Goal: Task Accomplishment & Management: Use online tool/utility

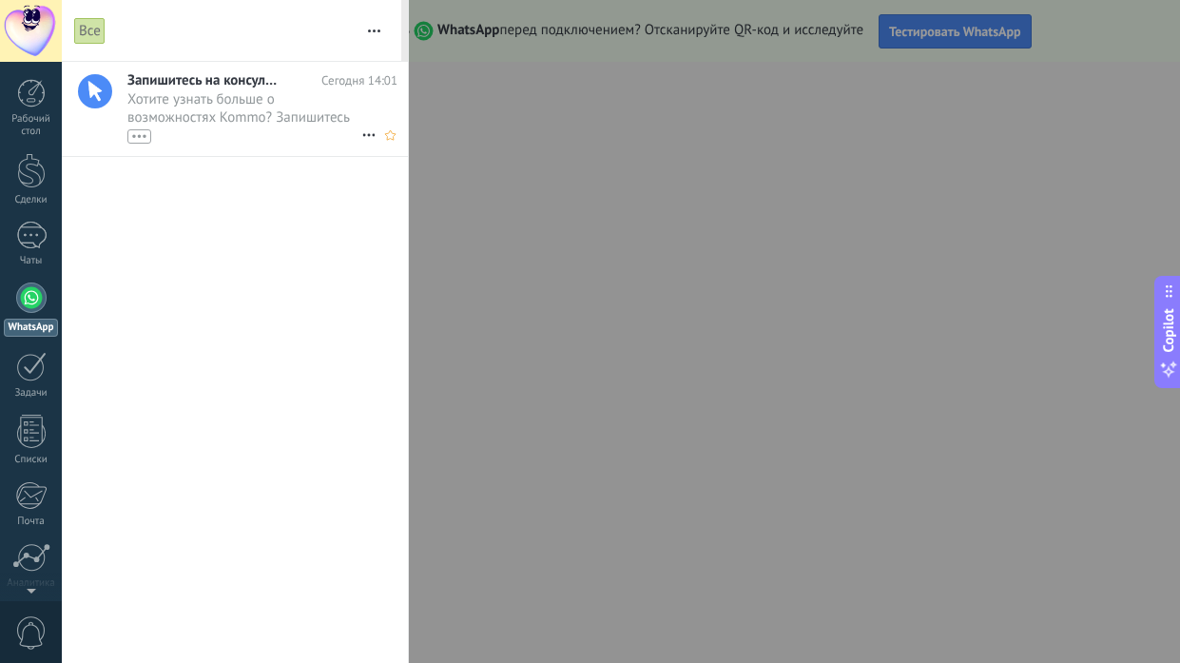
click at [137, 137] on div "•••" at bounding box center [139, 136] width 24 height 14
click at [658, 417] on div at bounding box center [590, 331] width 1180 height 663
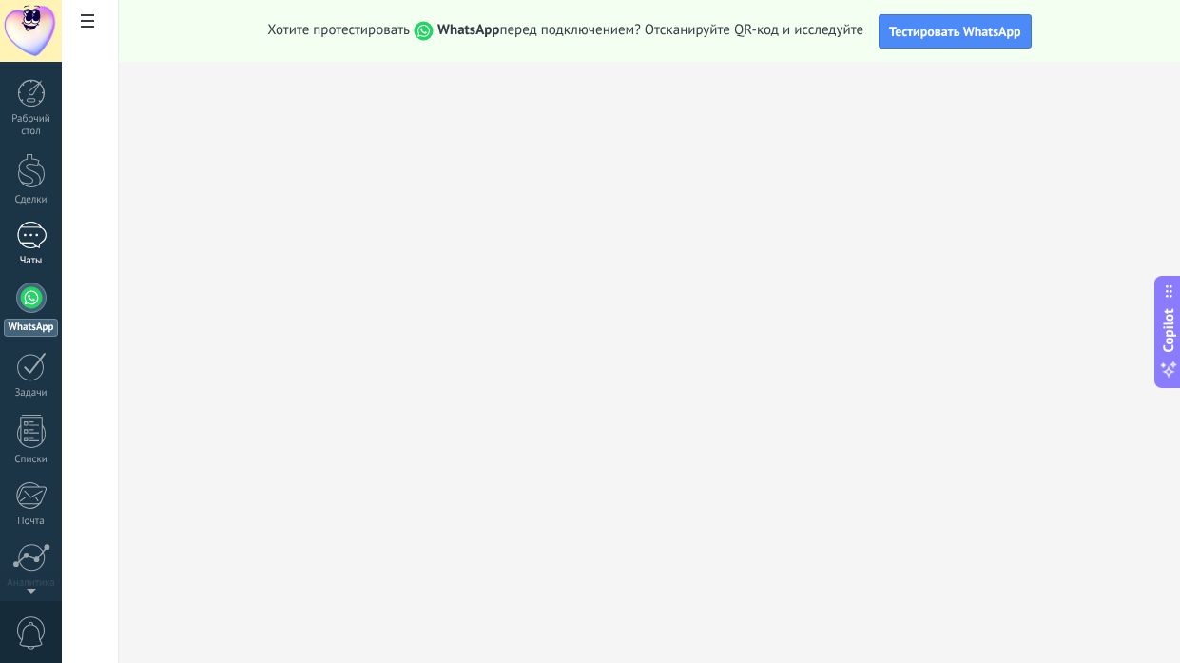
click at [29, 238] on div at bounding box center [31, 236] width 30 height 28
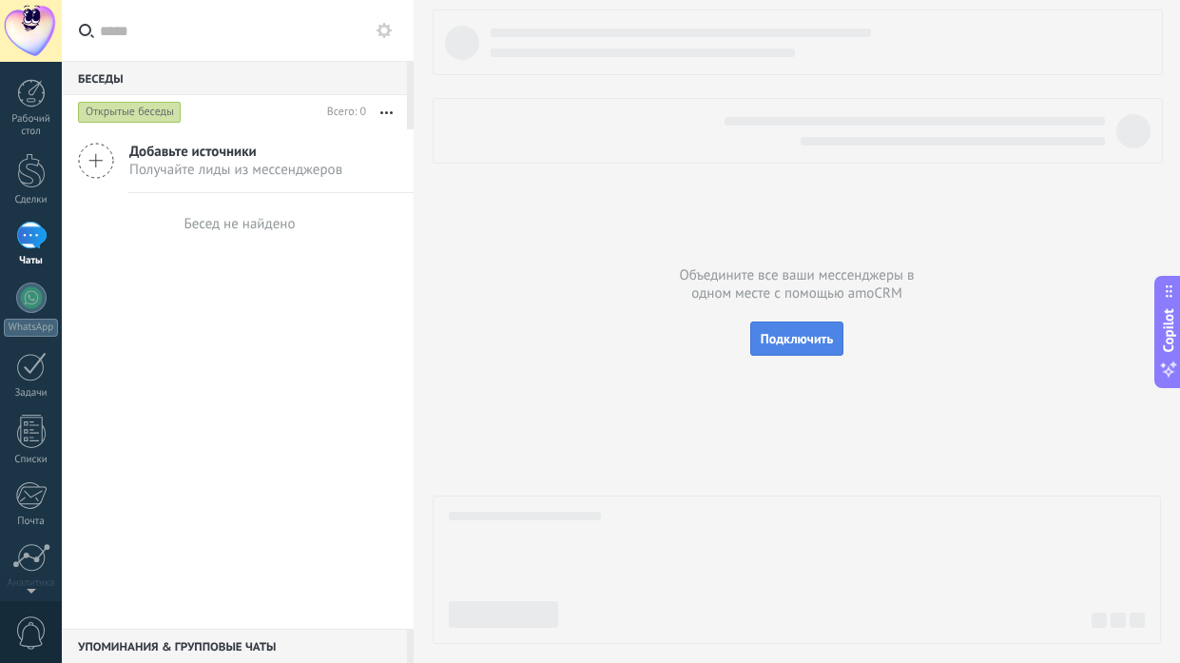
click at [801, 336] on span "Подключить" at bounding box center [797, 338] width 73 height 17
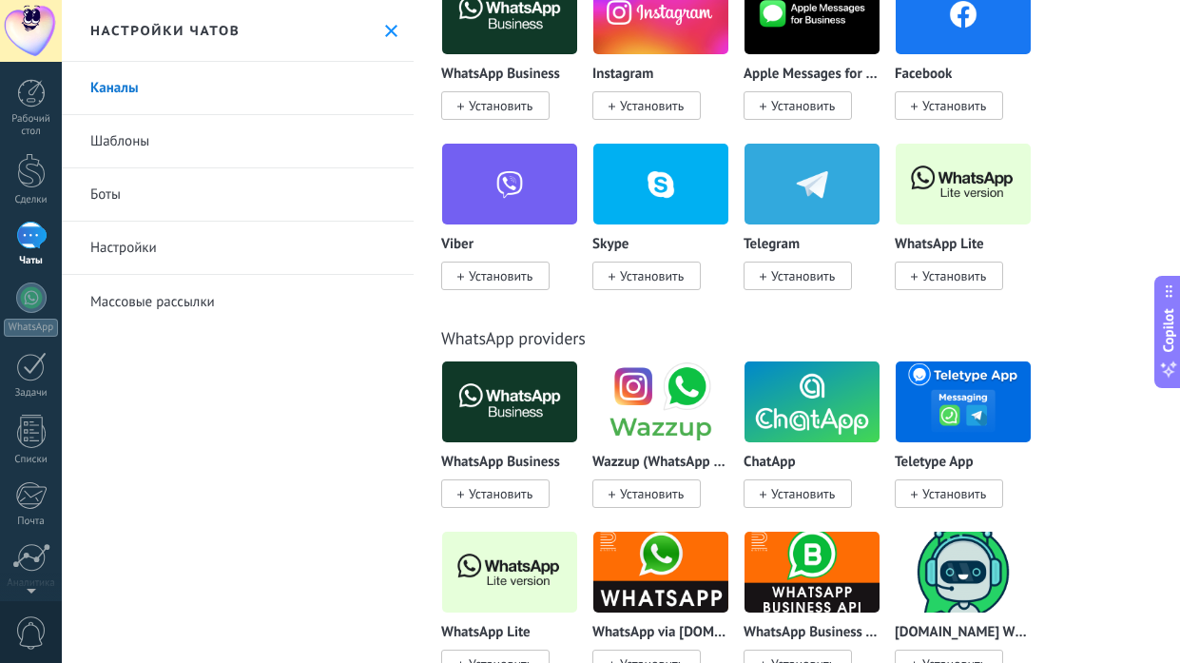
scroll to position [497, 0]
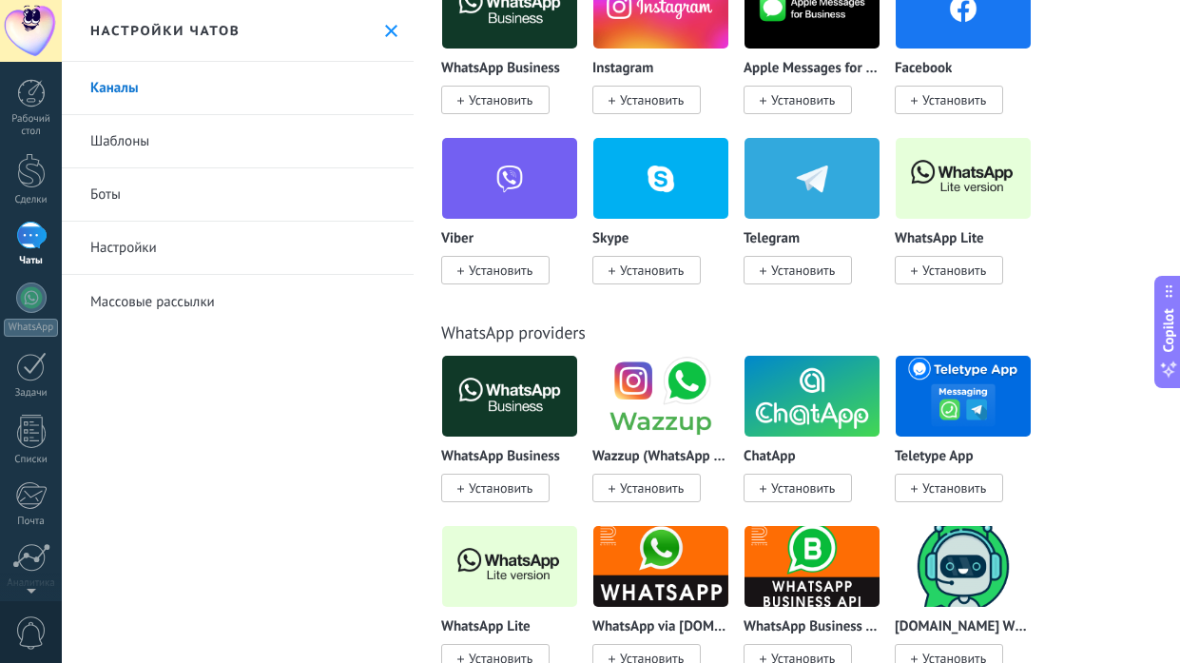
click at [788, 271] on span "Установить" at bounding box center [803, 269] width 64 height 17
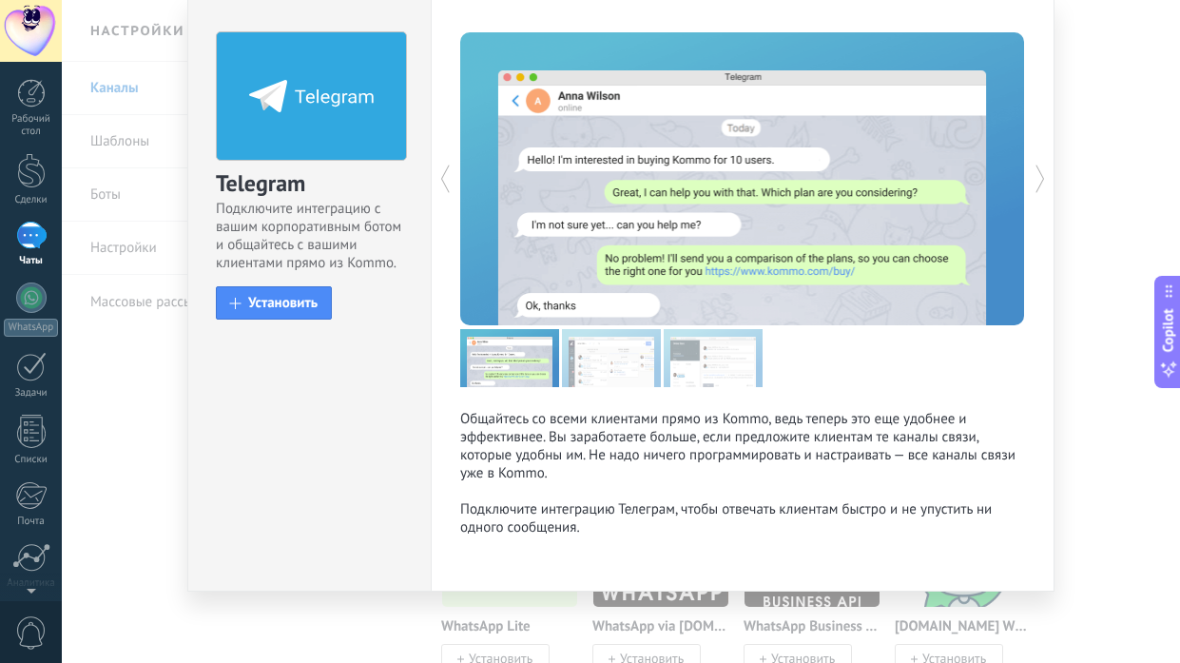
scroll to position [0, 0]
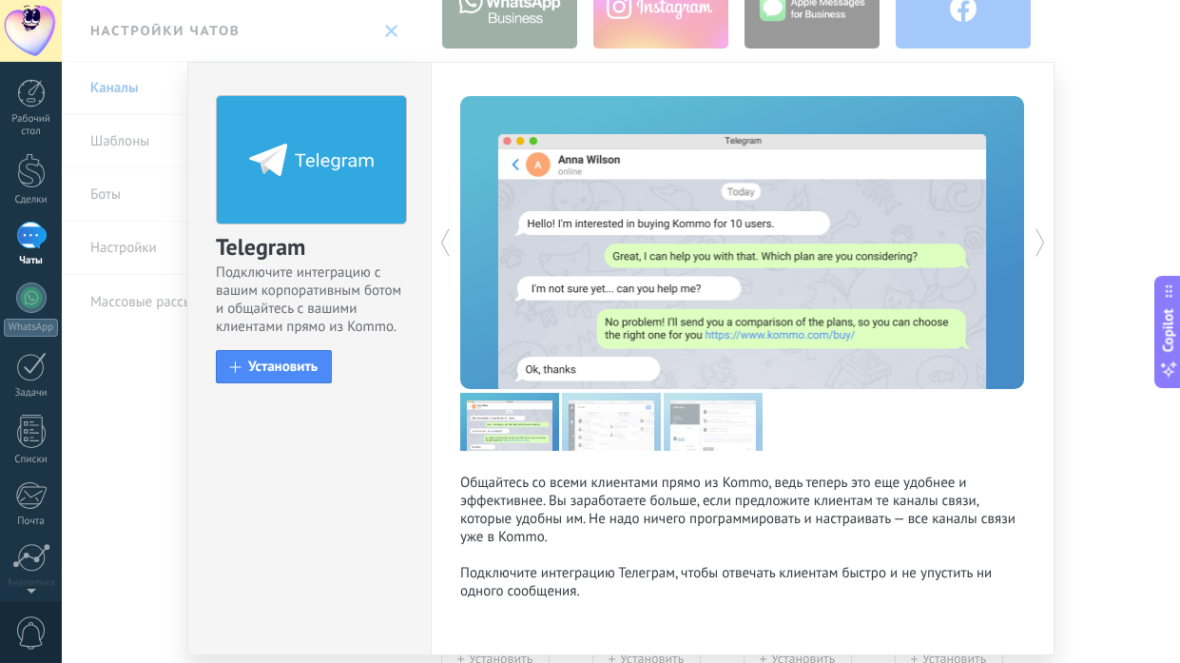
click at [443, 239] on icon at bounding box center [444, 242] width 19 height 38
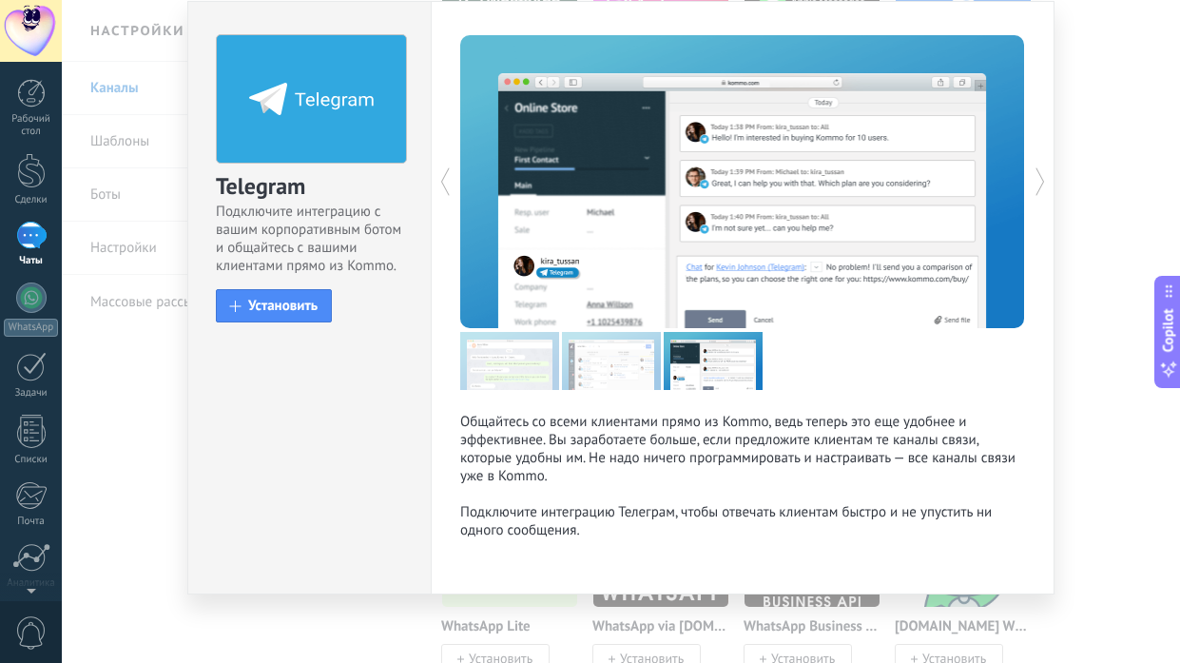
scroll to position [67, 0]
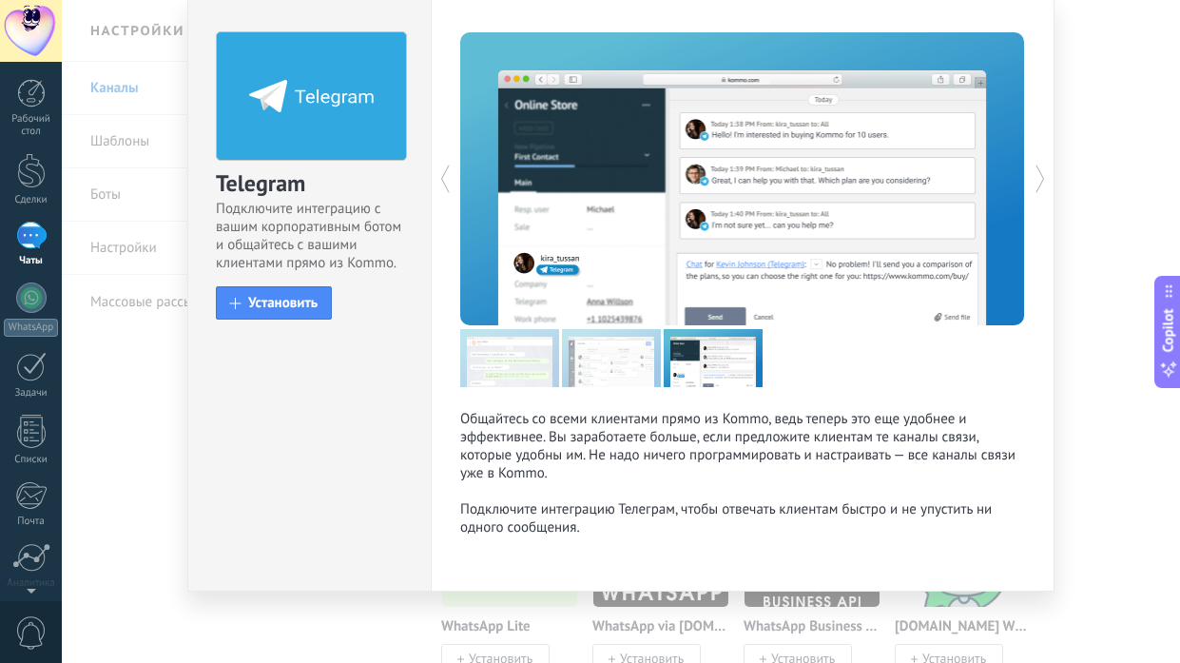
click at [133, 418] on div "Telegram Подключите интеграцию с вашим корпоративным ботом и общайтесь с вашими…" at bounding box center [621, 331] width 1118 height 663
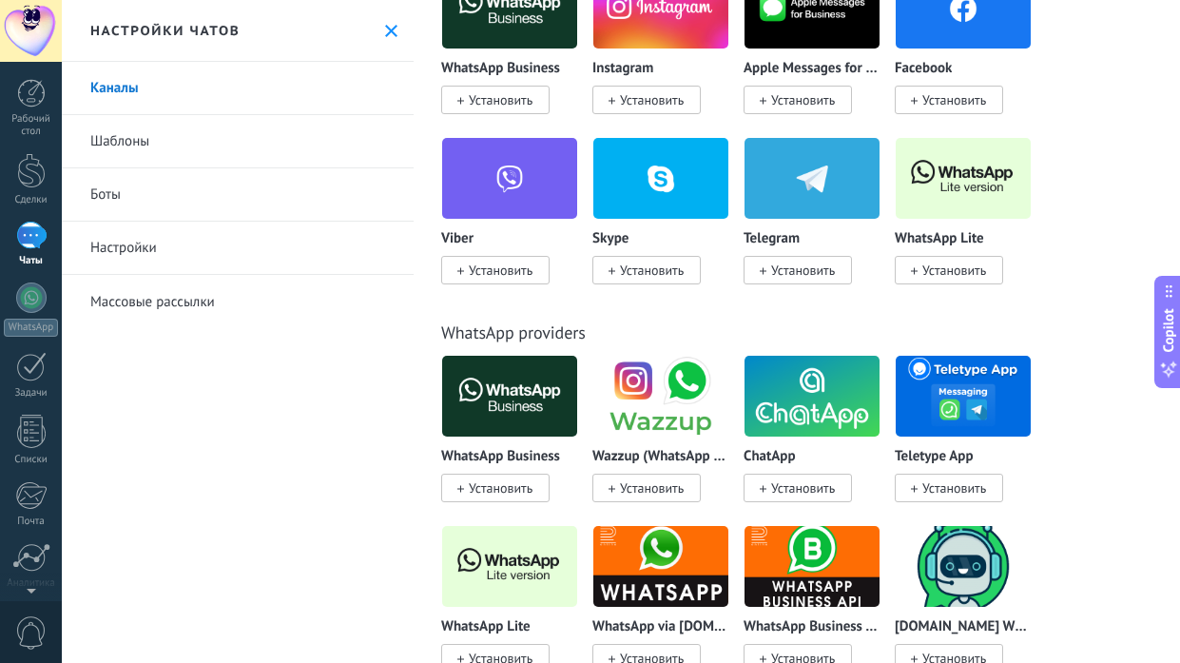
scroll to position [0, 0]
click at [650, 488] on span "Установить" at bounding box center [652, 487] width 64 height 17
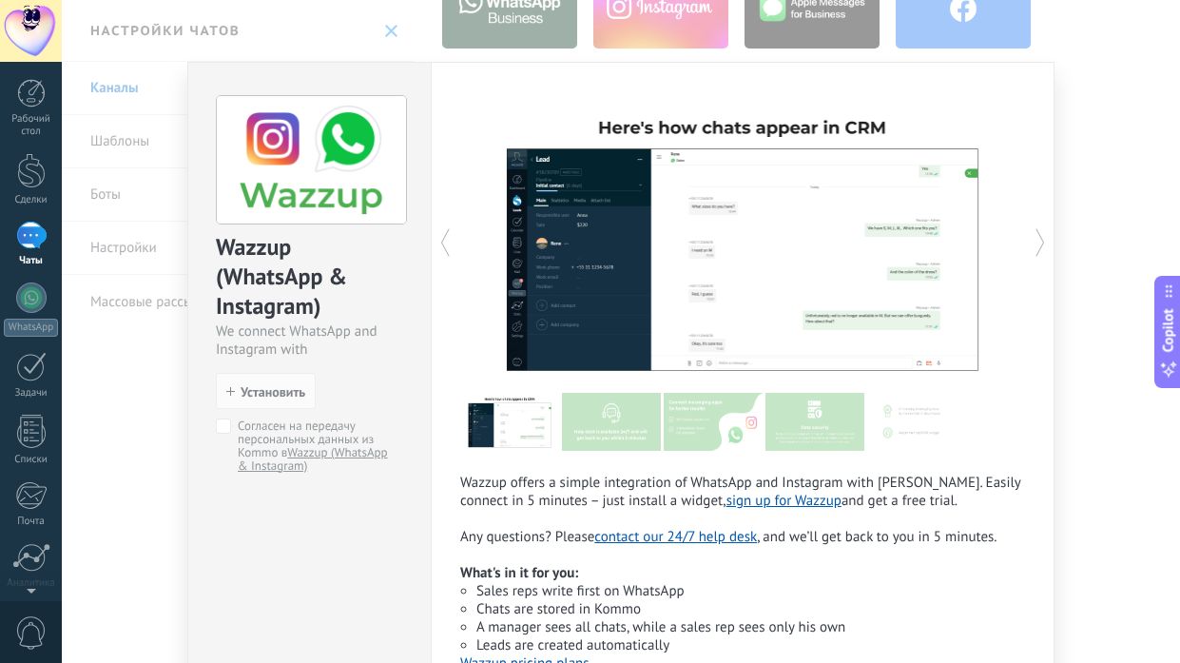
click at [133, 451] on div "Wazzup (WhatsApp & Instagram) We connect WhatsApp and Instagram with Kommo inst…" at bounding box center [621, 331] width 1118 height 663
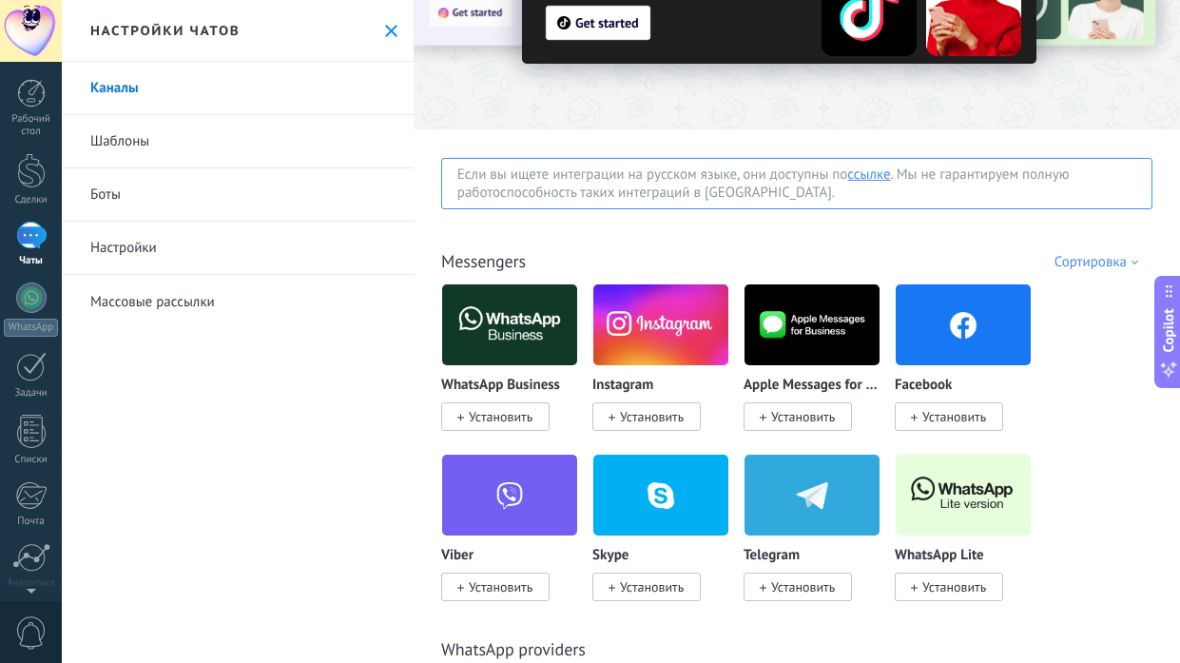
scroll to position [159, 0]
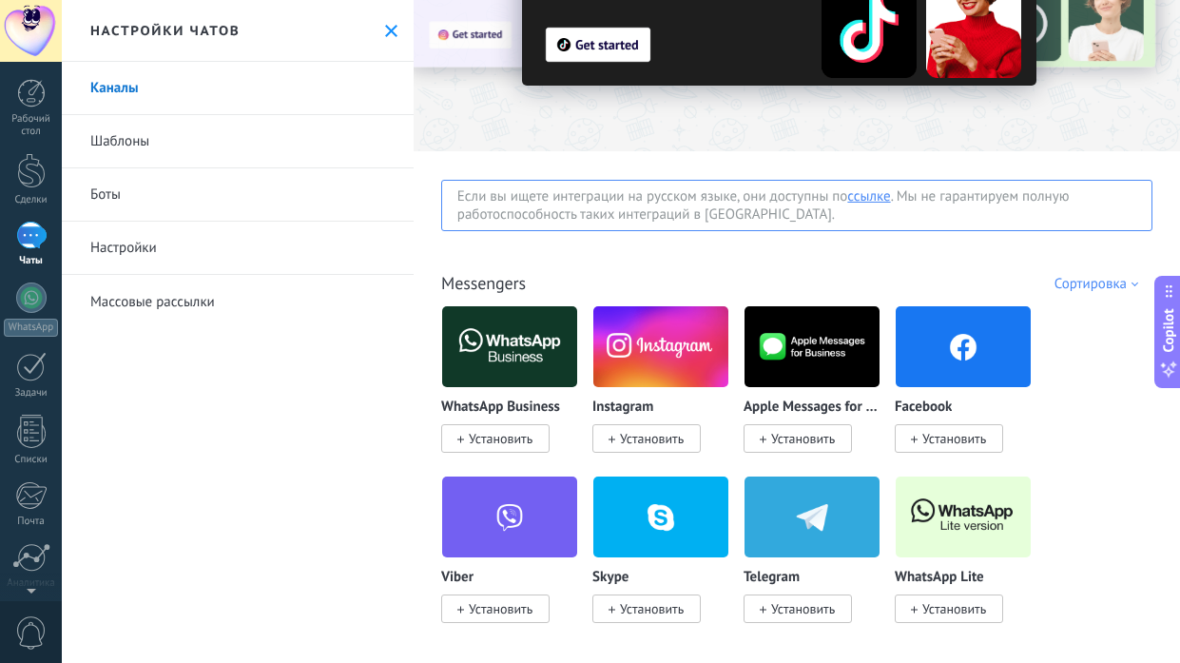
click at [503, 440] on span "Установить" at bounding box center [501, 438] width 64 height 17
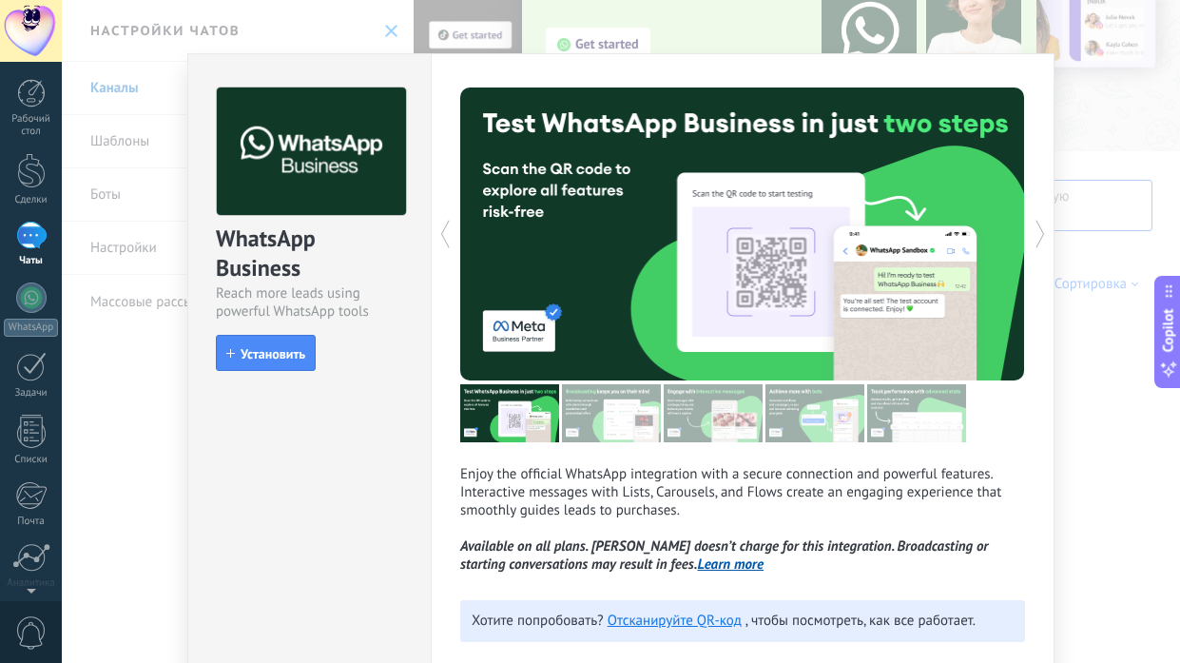
scroll to position [0, 0]
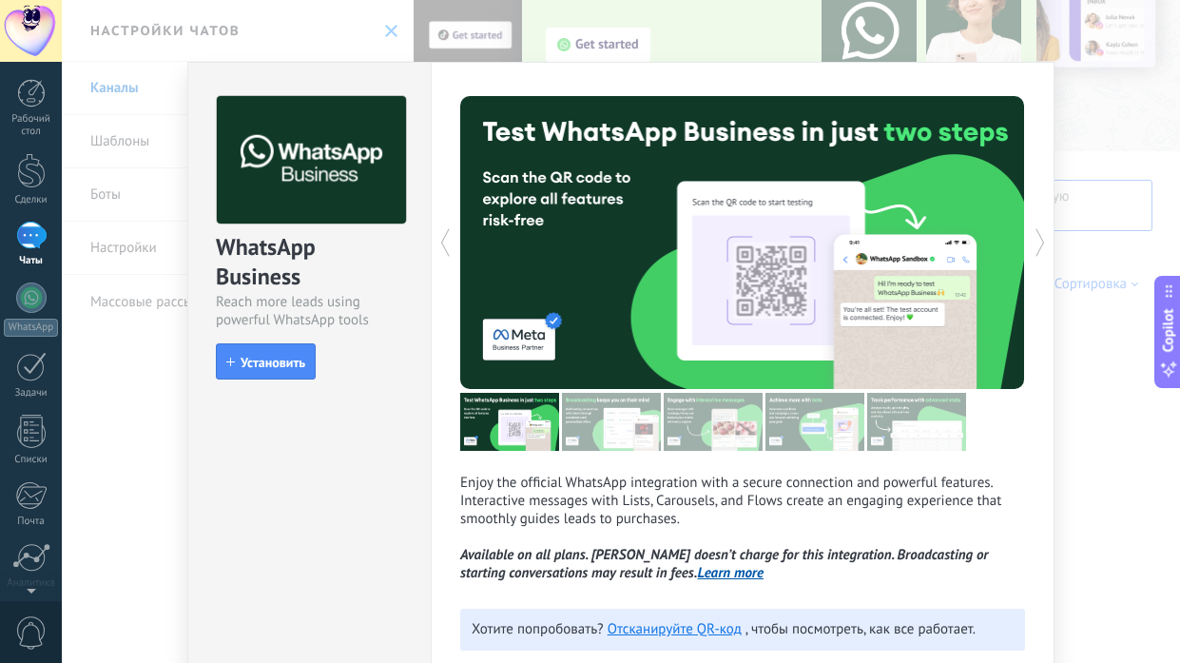
click at [136, 436] on div "WhatsApp Business Reach more leads using powerful WhatsApp tools install Устано…" at bounding box center [621, 331] width 1118 height 663
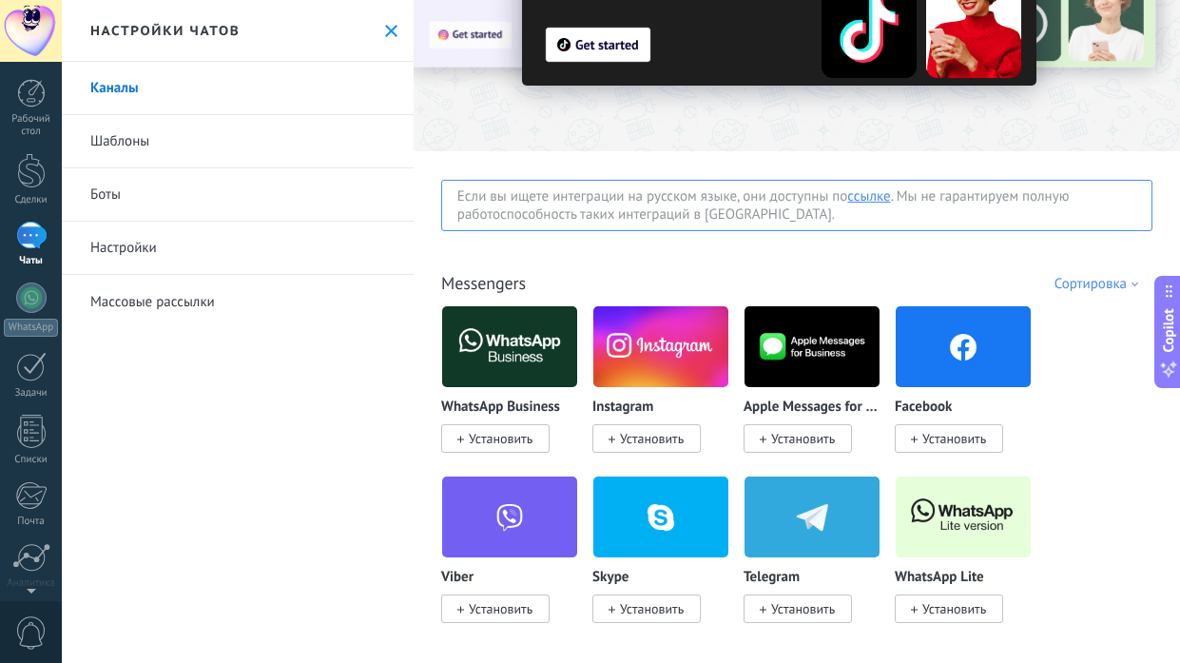
click at [316, 161] on link "Шаблоны" at bounding box center [238, 141] width 352 height 53
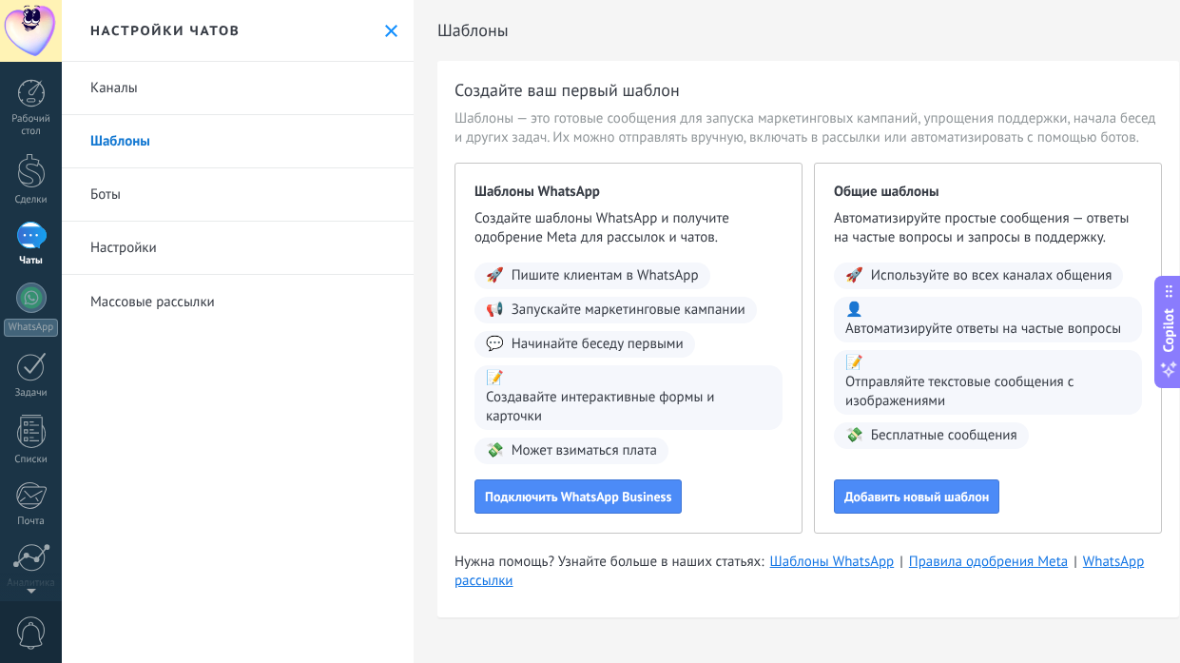
click at [247, 203] on link "Боты" at bounding box center [238, 194] width 352 height 53
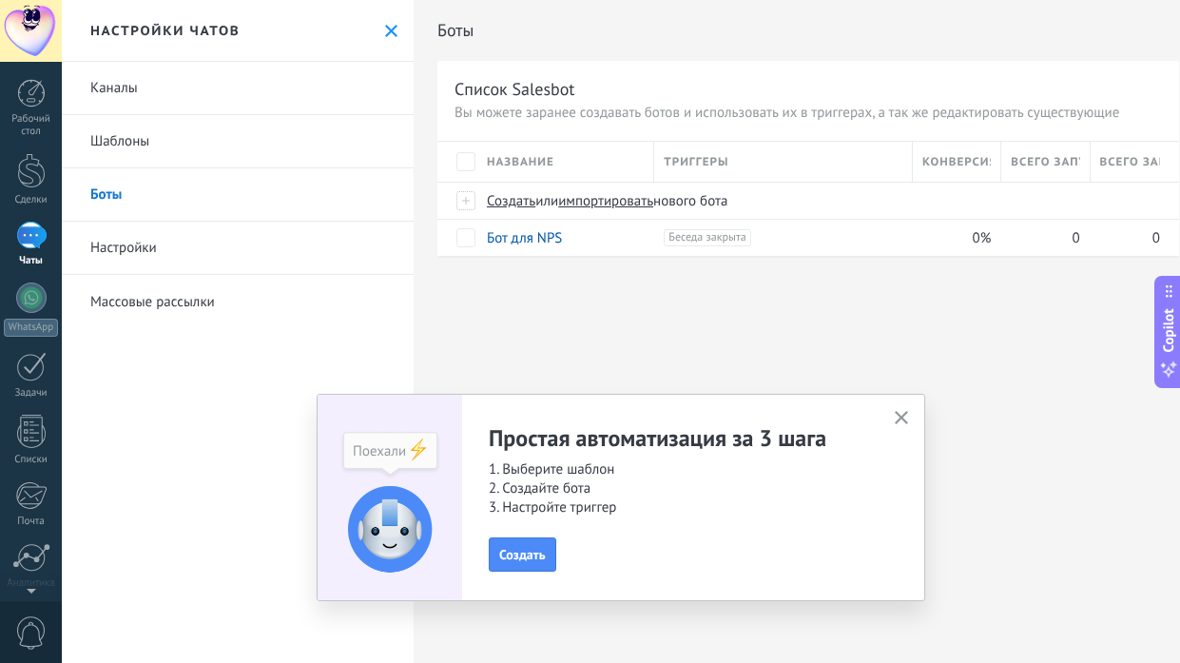
click at [899, 420] on use "button" at bounding box center [902, 418] width 14 height 14
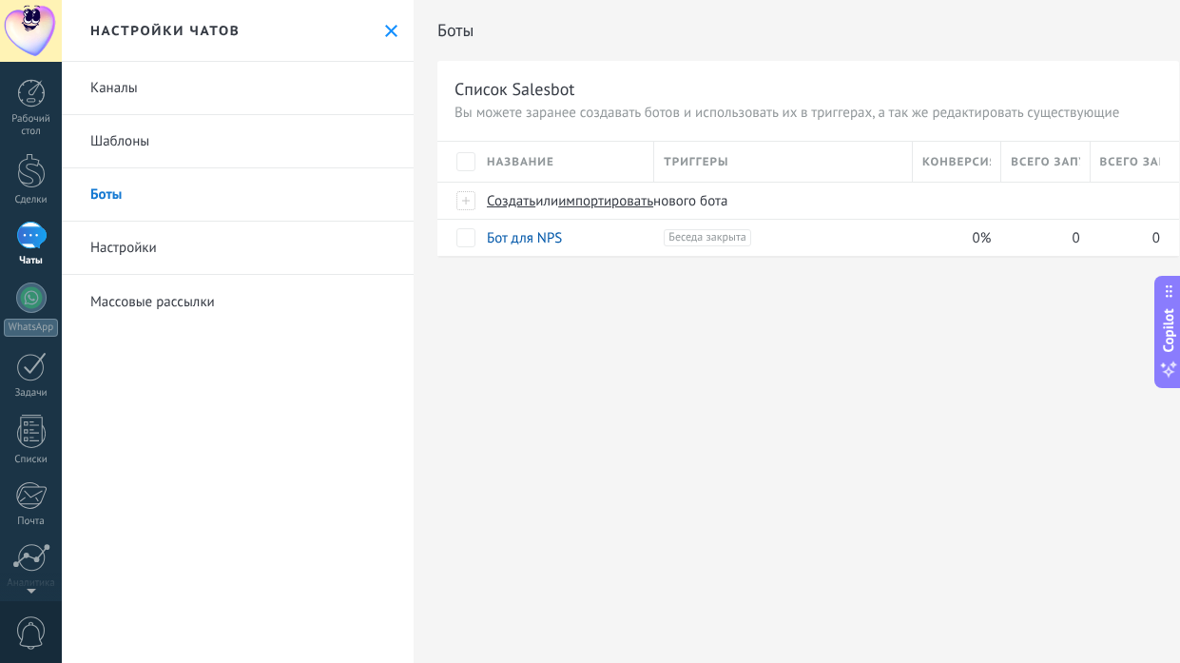
click at [224, 256] on link "Настройки" at bounding box center [238, 248] width 352 height 53
